Goal: Find specific page/section: Find specific page/section

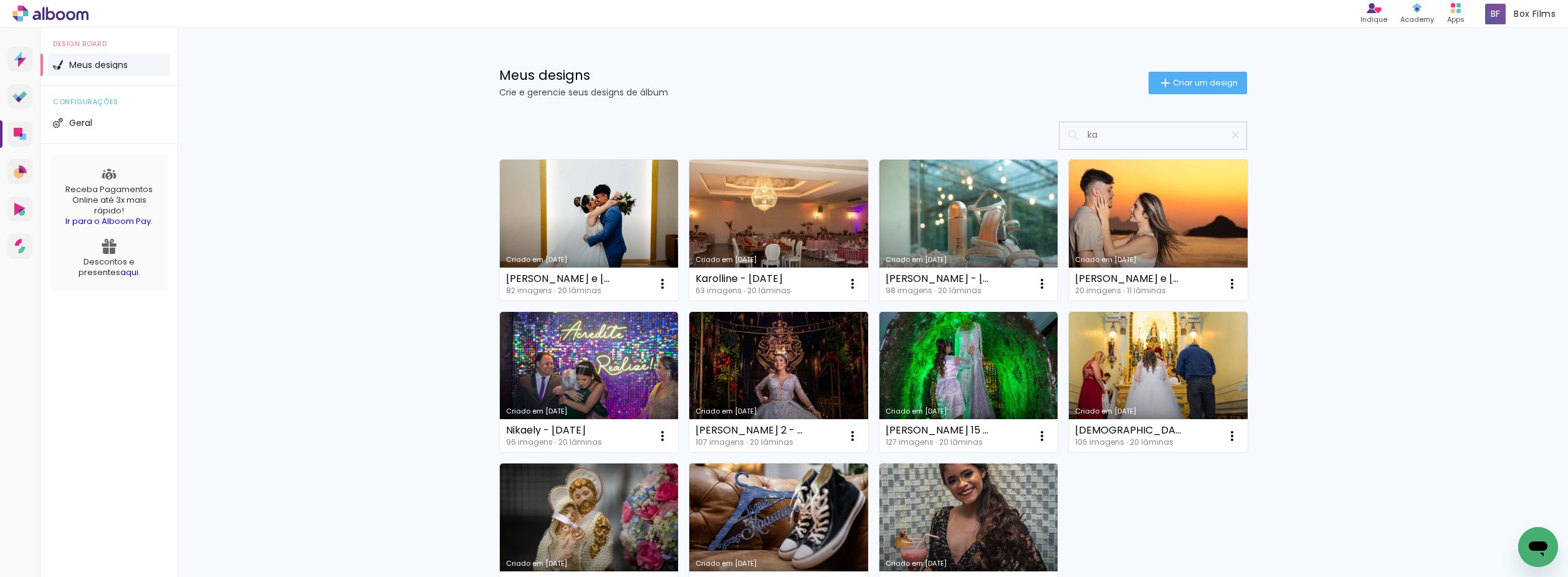
type input "kar"
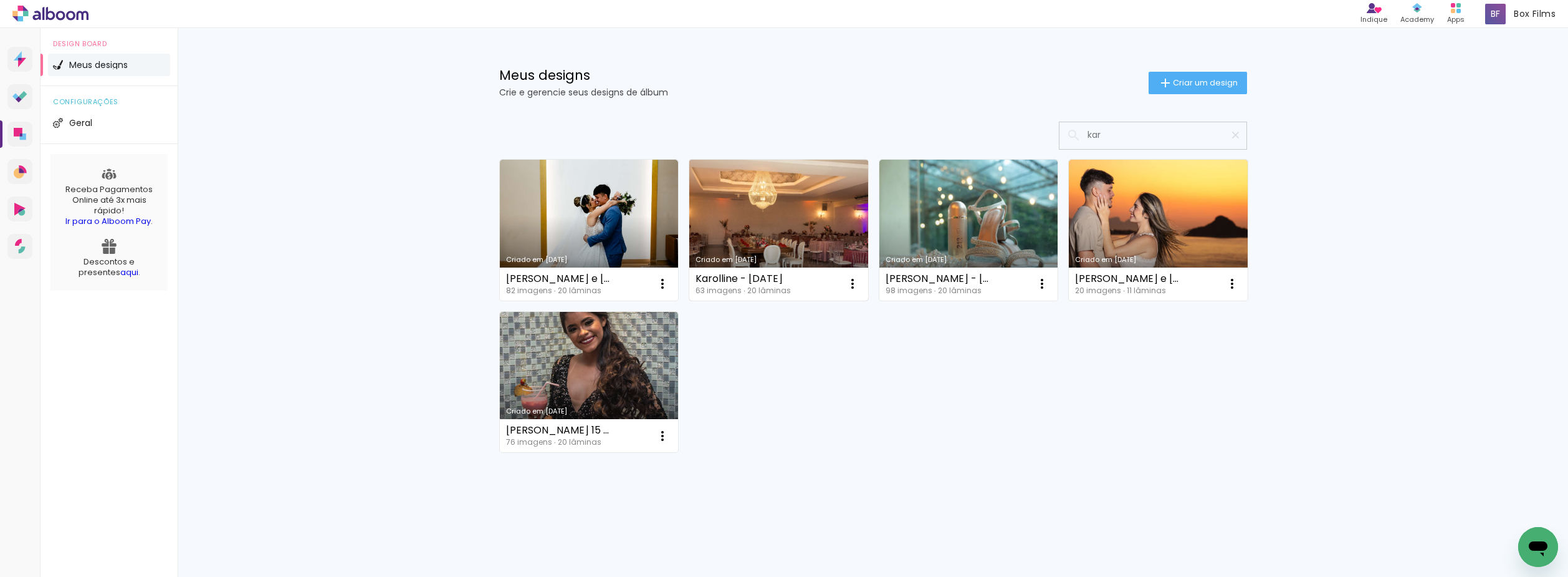
click at [755, 207] on link "Criado em [DATE]" at bounding box center [778, 230] width 179 height 141
